Goal: Task Accomplishment & Management: Manage account settings

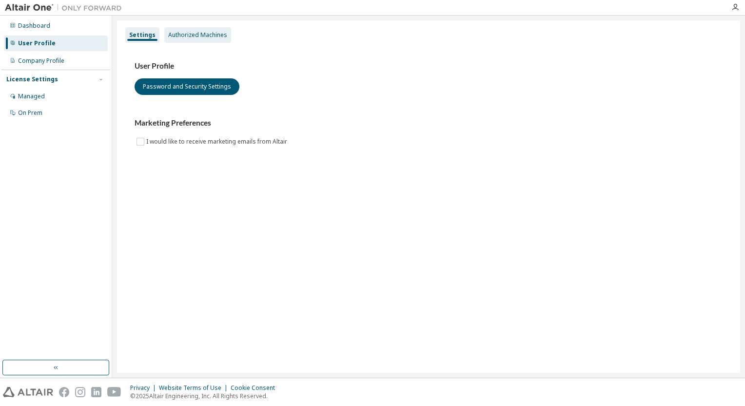
click at [185, 36] on div "Authorized Machines" at bounding box center [197, 35] width 59 height 8
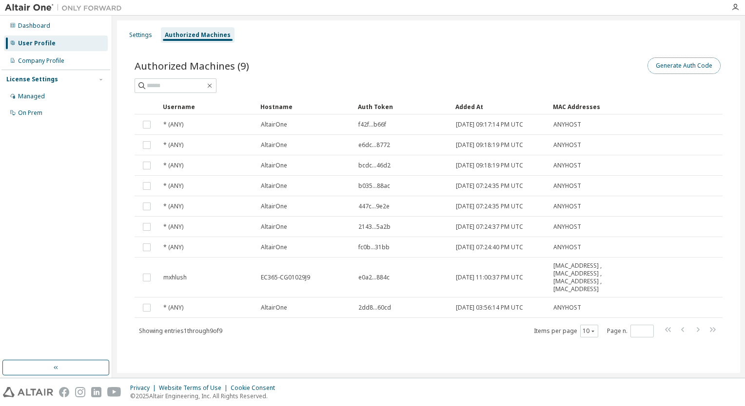
click at [669, 71] on button "Generate Auth Code" at bounding box center [683, 66] width 73 height 17
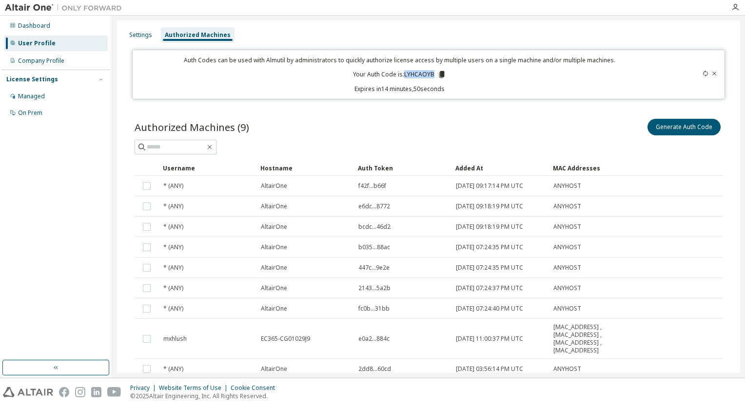
drag, startPoint x: 431, startPoint y: 75, endPoint x: 403, endPoint y: 72, distance: 27.4
click at [403, 72] on p "Your Auth Code is: LYHCAOYB" at bounding box center [399, 74] width 93 height 9
copy p "LYHCAOYB"
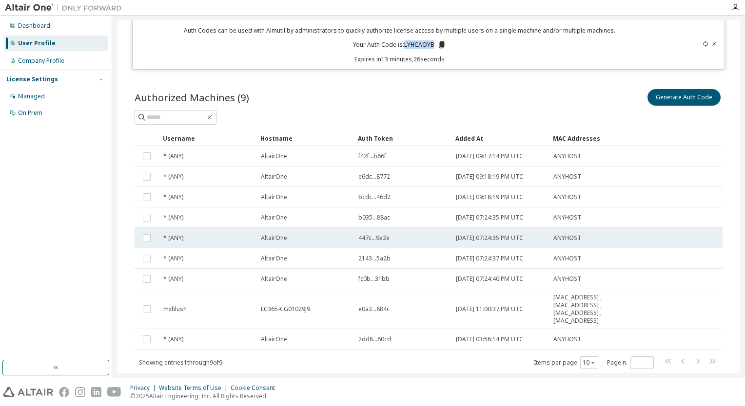
scroll to position [57, 0]
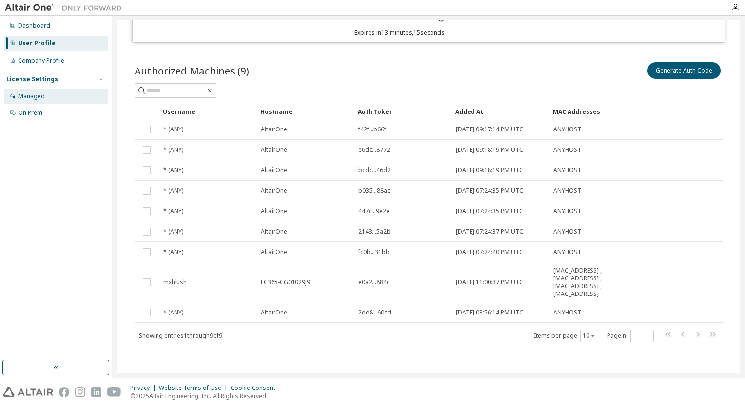
click at [38, 101] on div "Managed" at bounding box center [56, 97] width 104 height 16
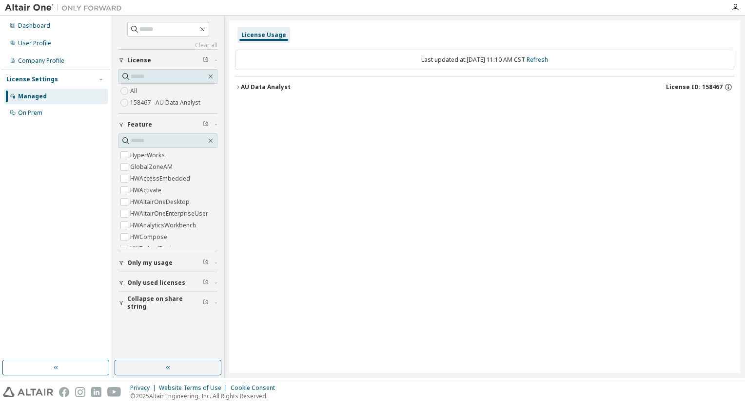
click at [166, 262] on span "Only my usage" at bounding box center [149, 263] width 45 height 8
click at [135, 277] on label "Yes" at bounding box center [136, 278] width 12 height 12
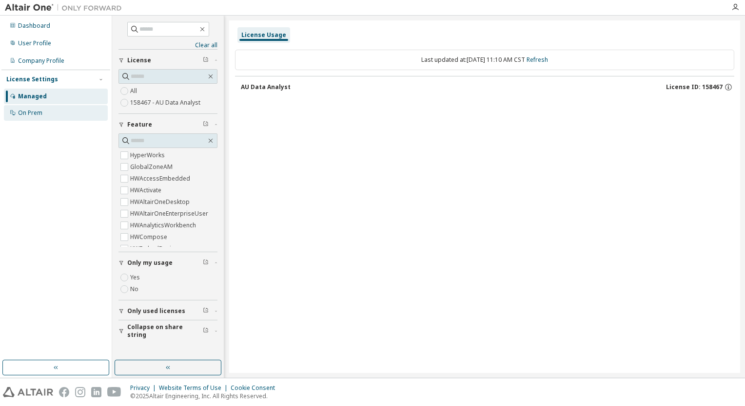
click at [35, 113] on div "On Prem" at bounding box center [30, 113] width 24 height 8
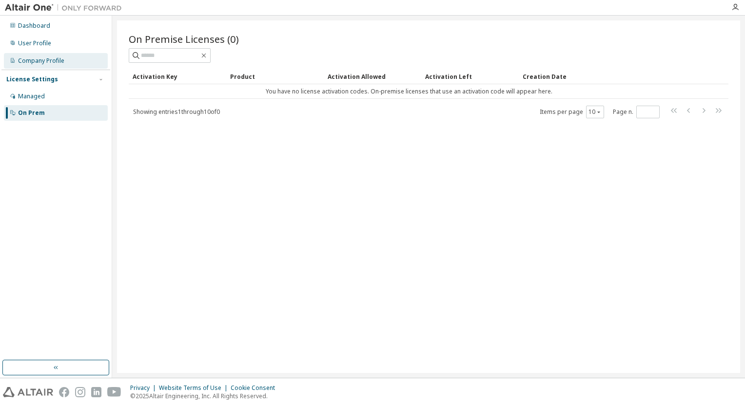
click at [51, 63] on div "Company Profile" at bounding box center [41, 61] width 46 height 8
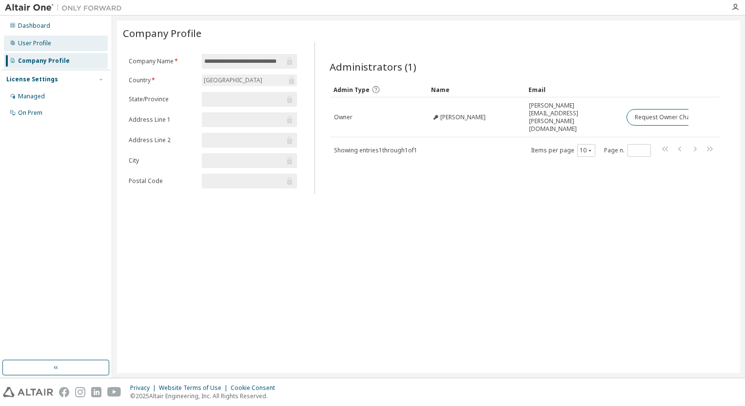
click at [47, 45] on div "User Profile" at bounding box center [34, 43] width 33 height 8
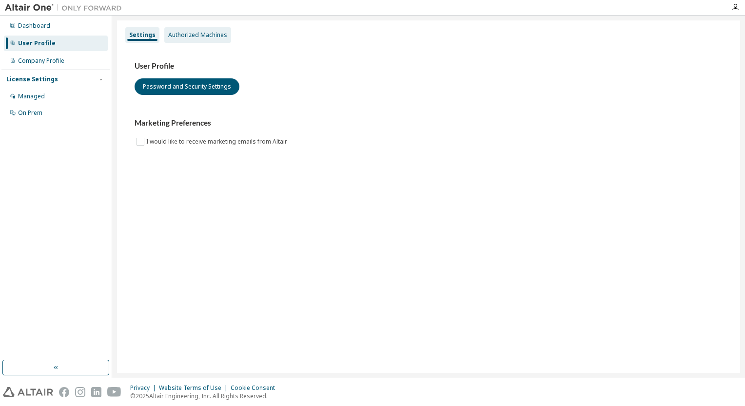
click at [179, 34] on div "Authorized Machines" at bounding box center [197, 35] width 59 height 8
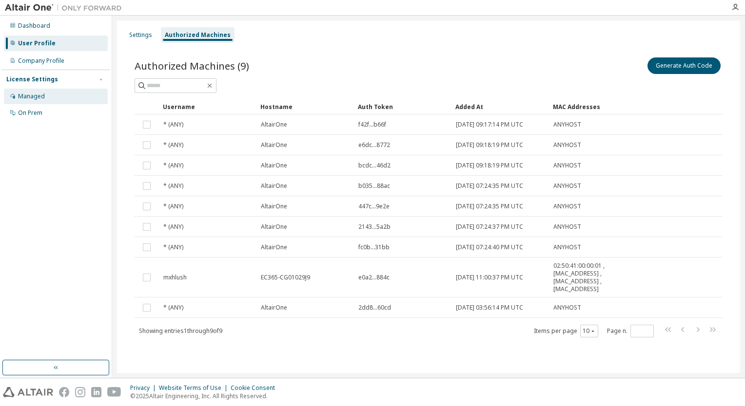
click at [28, 98] on div "Managed" at bounding box center [31, 97] width 27 height 8
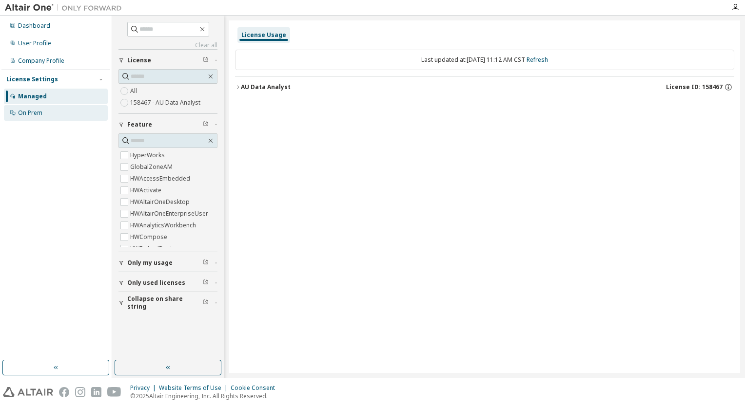
drag, startPoint x: 28, startPoint y: 98, endPoint x: 38, endPoint y: 115, distance: 19.8
click at [38, 115] on div "On Prem" at bounding box center [30, 113] width 24 height 8
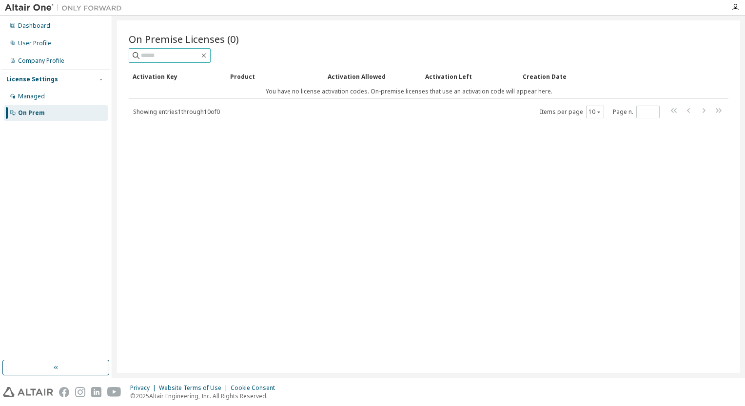
click at [173, 57] on input "text" at bounding box center [170, 56] width 58 height 10
click at [37, 25] on div "Dashboard" at bounding box center [34, 26] width 32 height 8
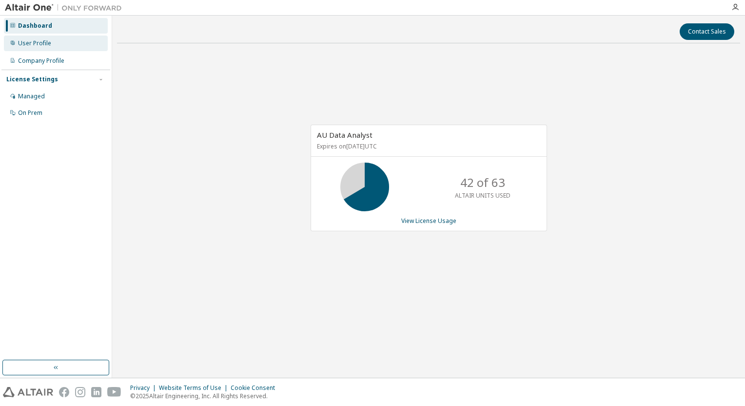
click at [53, 49] on div "User Profile" at bounding box center [56, 44] width 104 height 16
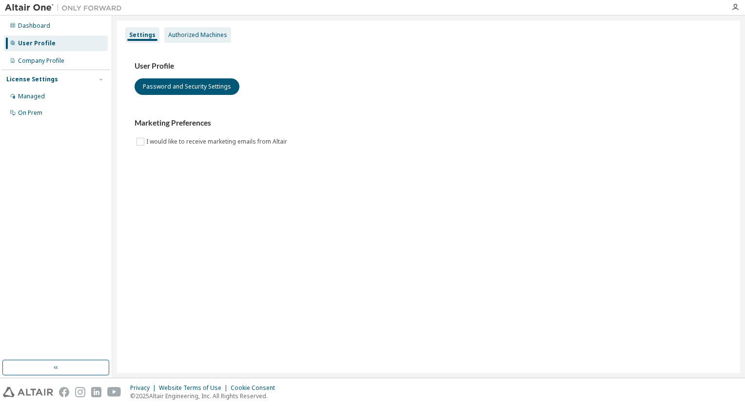
click at [183, 38] on div "Authorized Machines" at bounding box center [197, 35] width 59 height 8
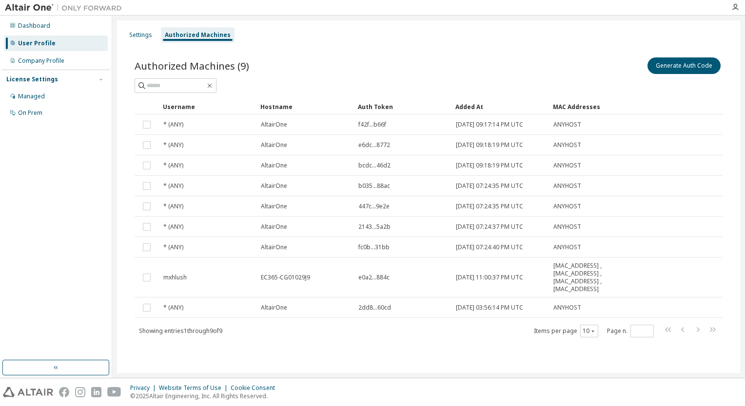
click at [636, 41] on div "Settings Authorized Machines" at bounding box center [428, 35] width 611 height 18
click at [665, 65] on button "Generate Auth Code" at bounding box center [683, 66] width 73 height 17
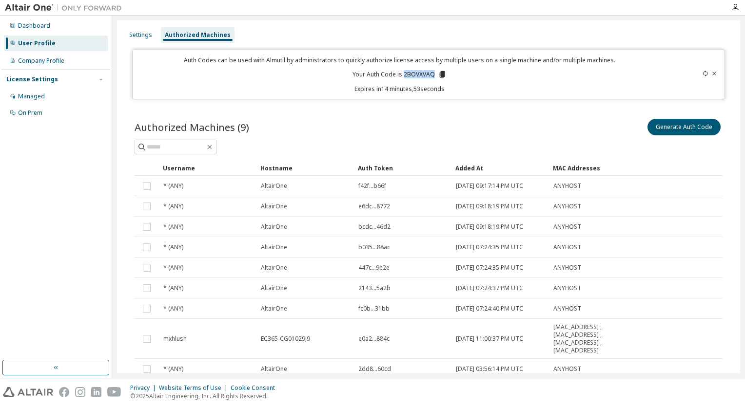
drag, startPoint x: 403, startPoint y: 73, endPoint x: 432, endPoint y: 73, distance: 28.8
click at [432, 73] on p "Your Auth Code is: 2BOVXVAQ" at bounding box center [399, 74] width 94 height 9
copy p "2BOVXVAQ"
click at [585, 27] on div "Settings Authorized Machines" at bounding box center [428, 35] width 611 height 18
